Goal: Find specific page/section: Find specific page/section

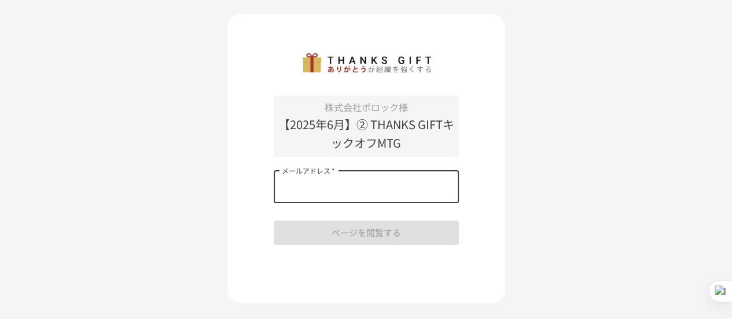
drag, startPoint x: 0, startPoint y: 0, endPoint x: 391, endPoint y: 197, distance: 437.8
click at [391, 197] on input "メールアドレス   *" at bounding box center [366, 187] width 185 height 32
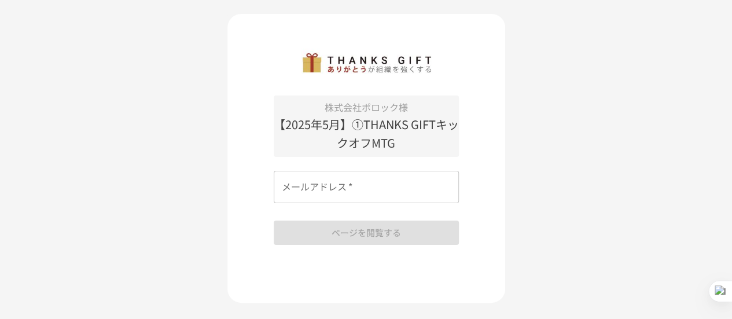
click at [302, 190] on input "メールアドレス   *" at bounding box center [366, 187] width 185 height 32
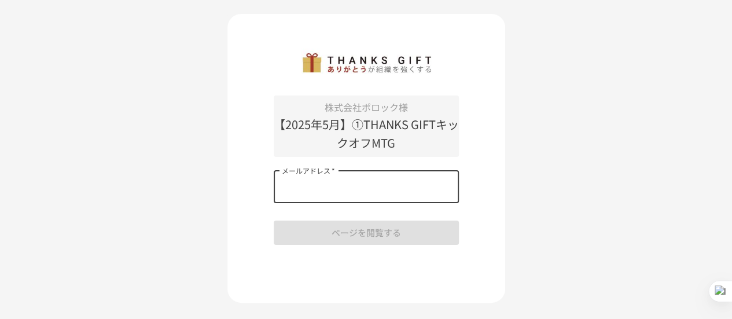
type input "**********"
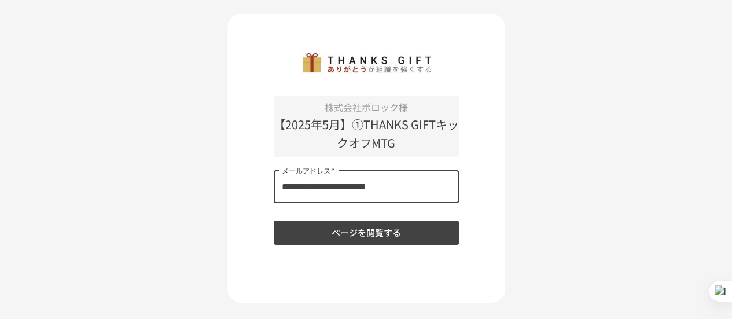
click at [349, 229] on button "ページを閲覧する" at bounding box center [366, 233] width 185 height 24
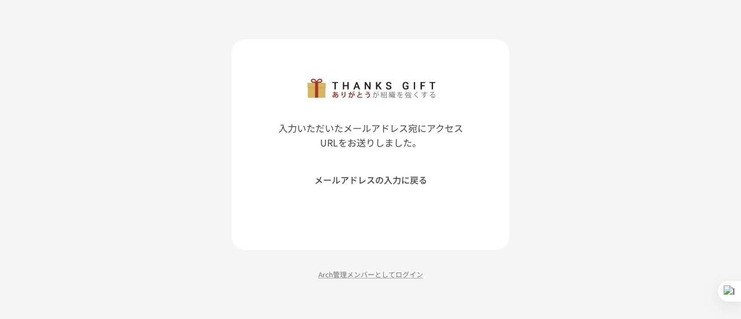
click at [351, 182] on button "メールアドレスの入力に戻る" at bounding box center [370, 180] width 185 height 24
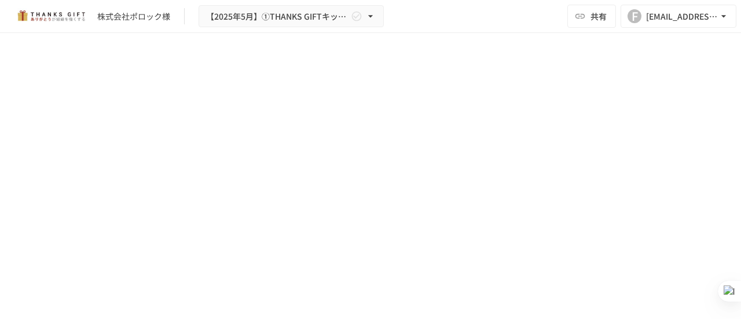
scroll to position [7742, 0]
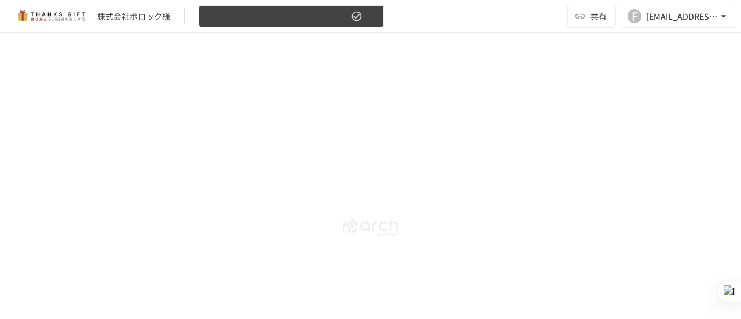
click at [288, 25] on button "【2025年5月】①THANKS GIFTキックオフMTG" at bounding box center [291, 16] width 185 height 23
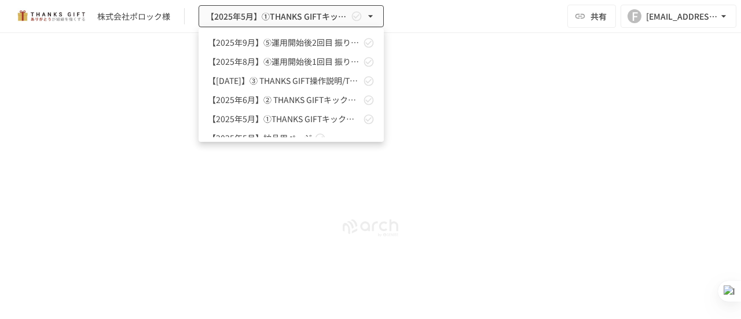
click at [277, 50] on link "【2025年9月】⑤運用開始後2回目 振り返りMTG" at bounding box center [291, 42] width 185 height 19
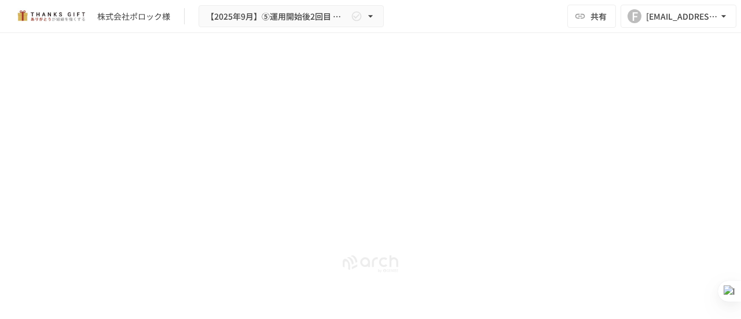
scroll to position [7032, 0]
